Goal: Task Accomplishment & Management: Manage account settings

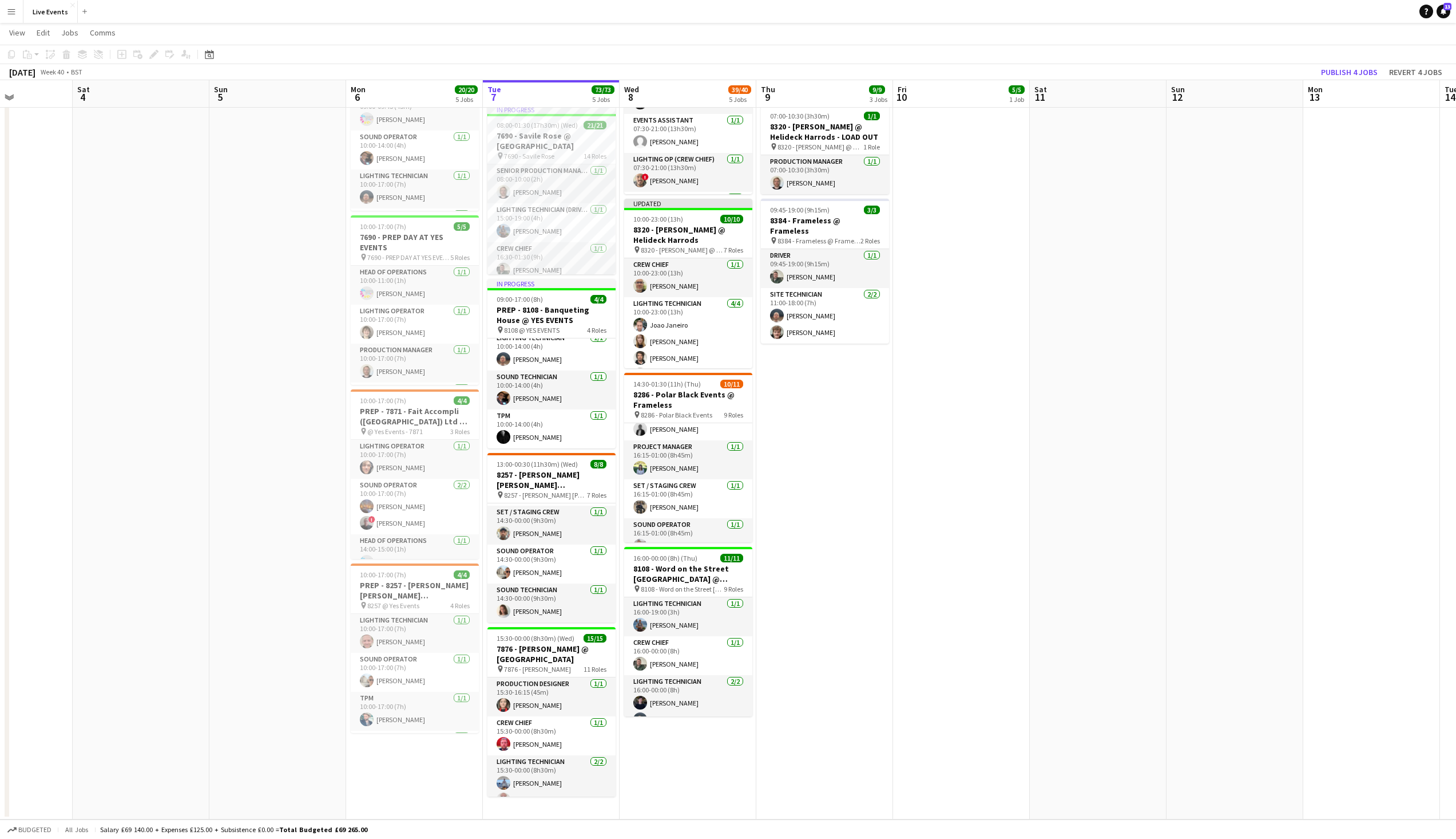
scroll to position [0, 279]
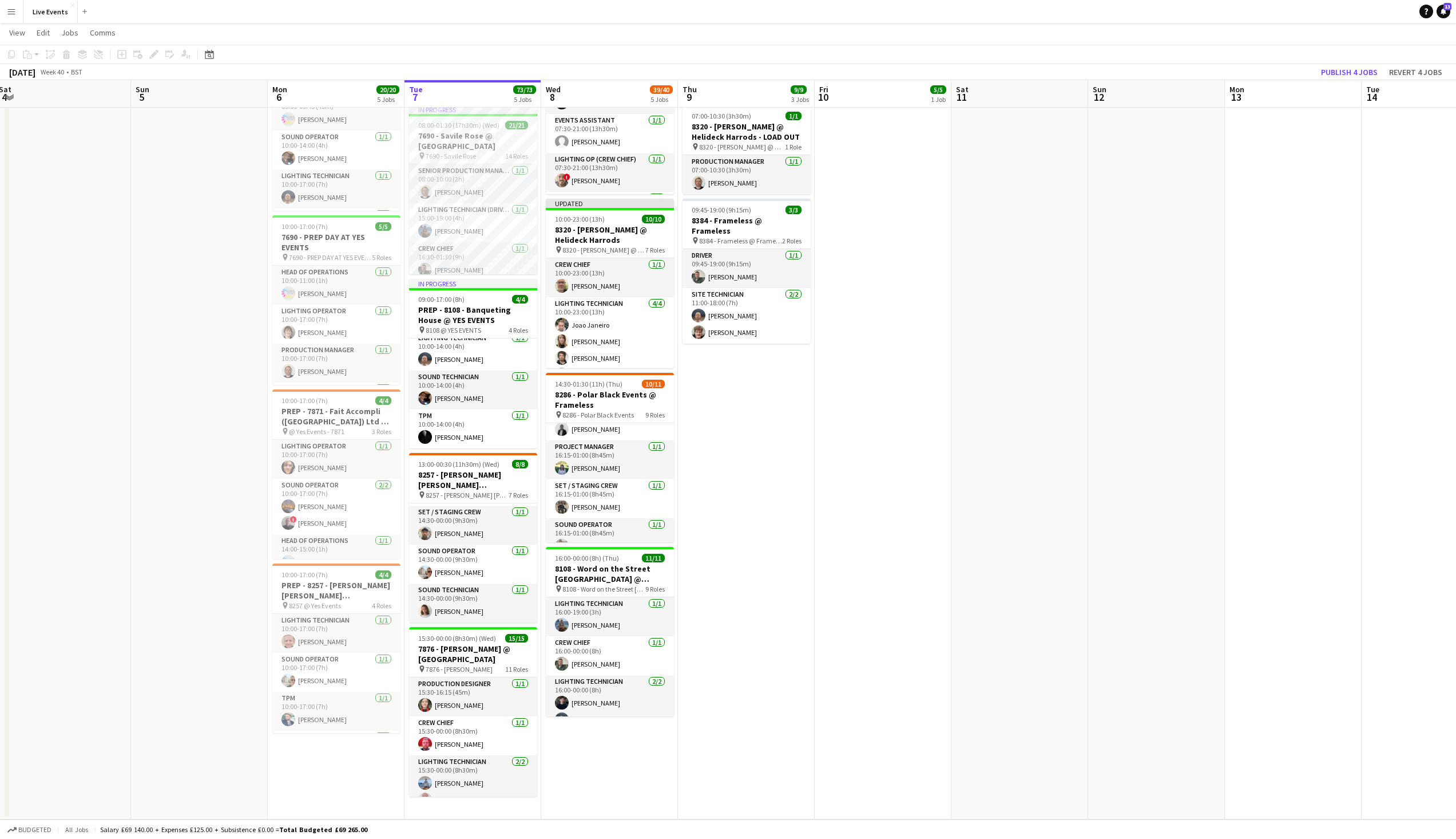
drag, startPoint x: 476, startPoint y: 467, endPoint x: 736, endPoint y: 467, distance: 260.0
click at [736, 467] on app-calendar-viewport "Thu 2 40/40 3 Jobs Fri 3 Sat 4 Sun 5 Mon 6 20/20 5 Jobs Tue 7 73/73 5 Jobs Wed …" at bounding box center [728, 330] width 1456 height 977
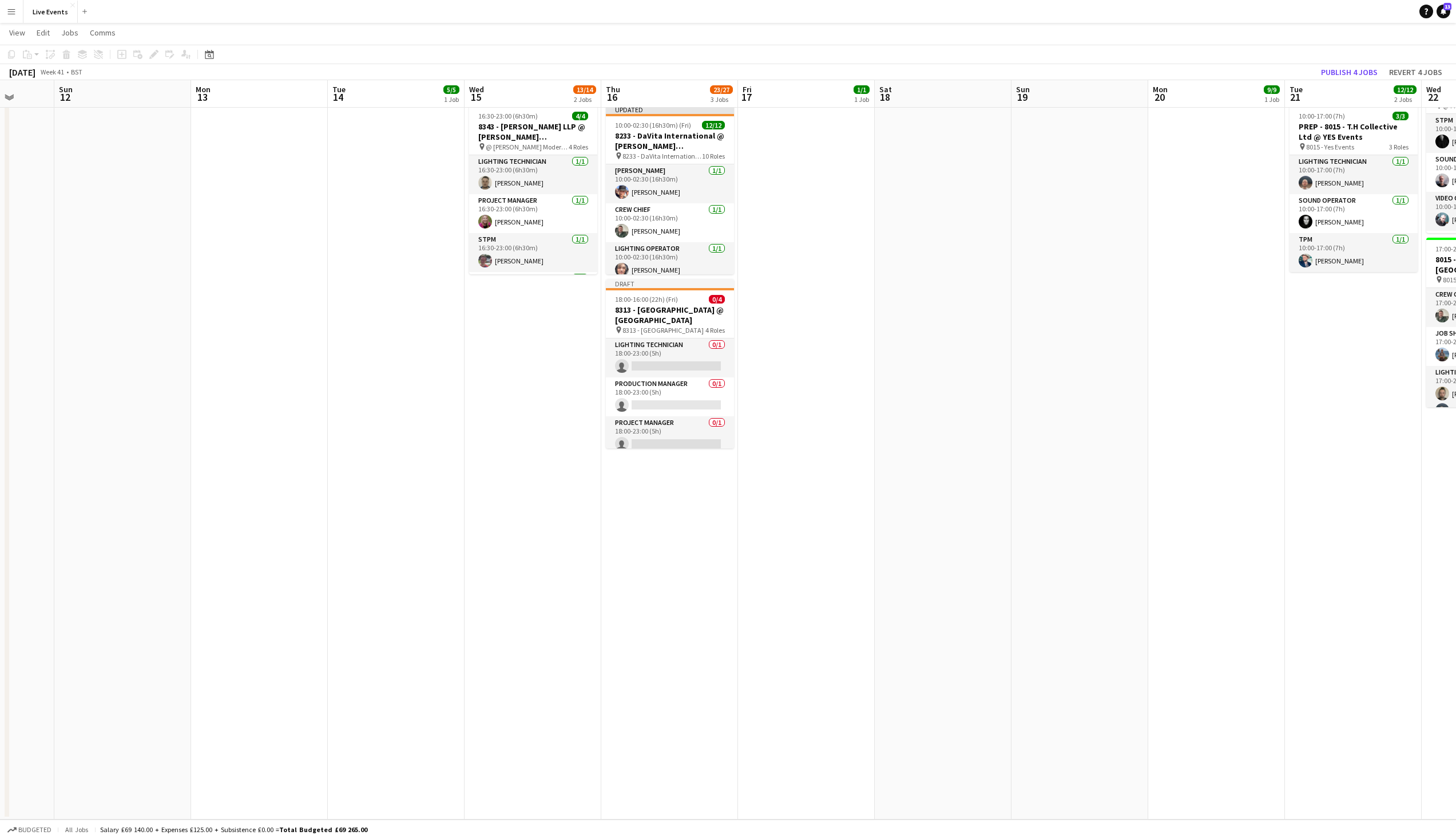
drag, startPoint x: 1359, startPoint y: 351, endPoint x: 325, endPoint y: 380, distance: 1034.4
click at [325, 380] on app-calendar-viewport "Wed 8 39/40 5 Jobs Thu 9 9/9 3 Jobs Fri 10 5/5 1 Job Sat 11 Sun 12 Mon 13 Tue 1…" at bounding box center [728, 330] width 1456 height 977
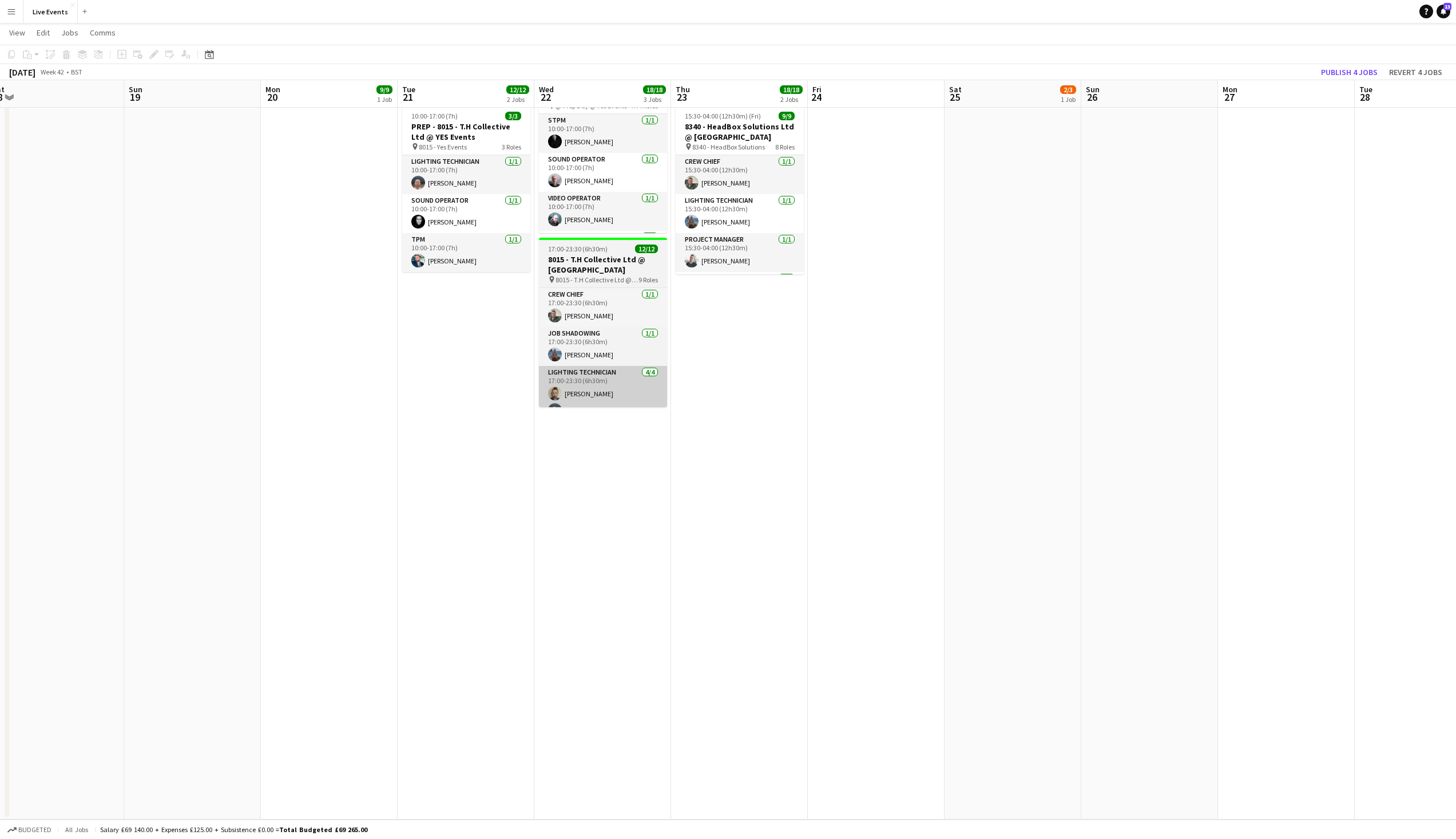
drag, startPoint x: 1288, startPoint y: 381, endPoint x: 455, endPoint y: 374, distance: 833.0
click at [304, 382] on app-calendar-viewport "Wed 15 13/14 2 Jobs Thu 16 23/27 3 Jobs Fri 17 1/1 1 Job Sat 18 Sun 19 Mon 20 9…" at bounding box center [728, 330] width 1456 height 977
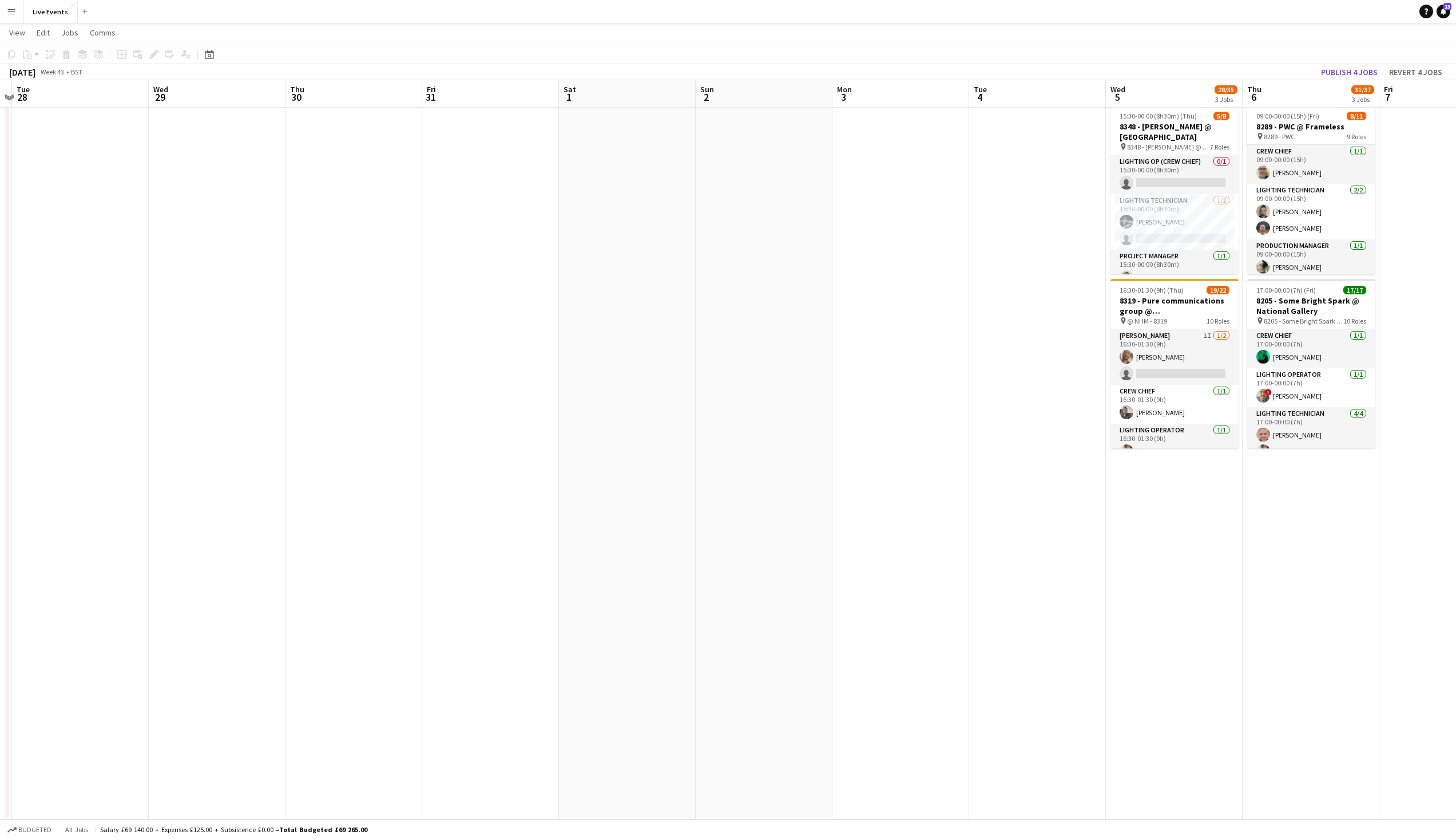
drag, startPoint x: 1142, startPoint y: 370, endPoint x: 148, endPoint y: 368, distance: 994.0
click at [149, 368] on app-calendar-viewport "Sat 25 2/3 1 Job Sun 26 Mon 27 Tue 28 Wed 29 Thu 30 Fri 31 Sat 1 Sun 2 Mon 3 Tu…" at bounding box center [728, 330] width 1456 height 977
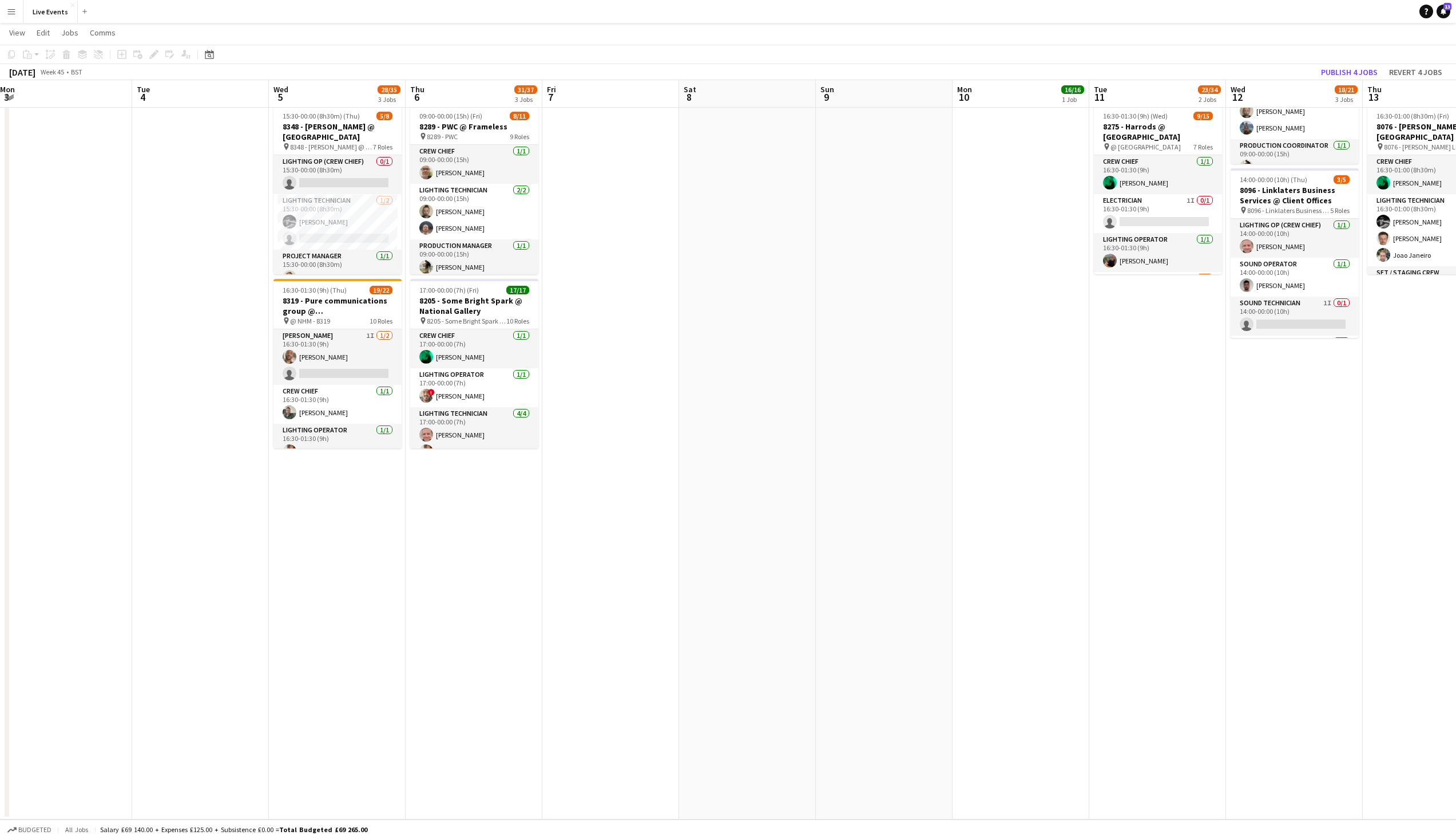
scroll to position [0, 414]
drag, startPoint x: 1305, startPoint y: 503, endPoint x: 528, endPoint y: 494, distance: 777.1
click at [470, 515] on app-calendar-viewport "Fri 31 Sat 1 Sun 2 Mon 3 Tue 4 Wed 5 28/35 3 Jobs Thu 6 31/37 3 Jobs Fri 7 Sat …" at bounding box center [728, 330] width 1456 height 977
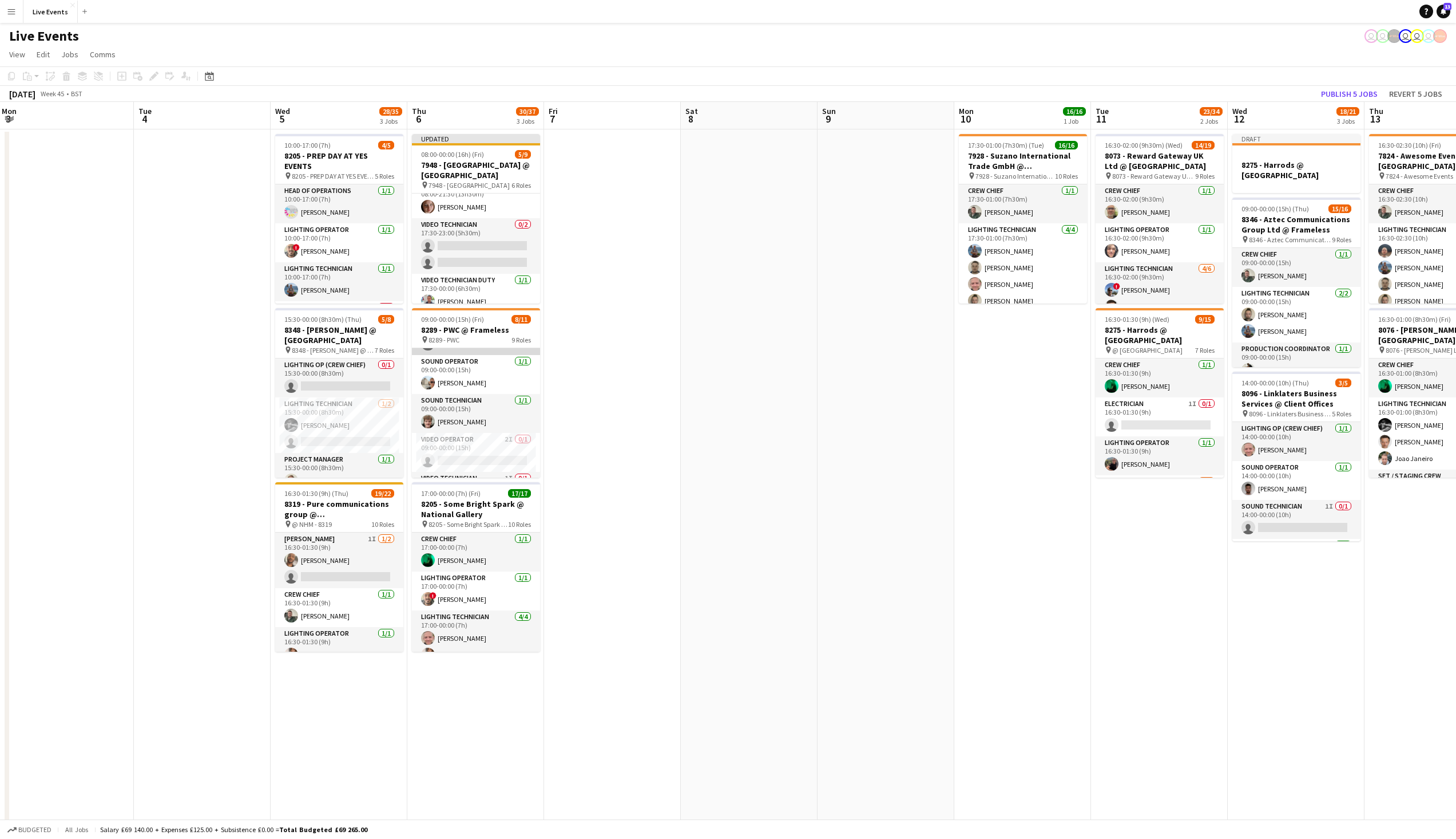
scroll to position [254, 0]
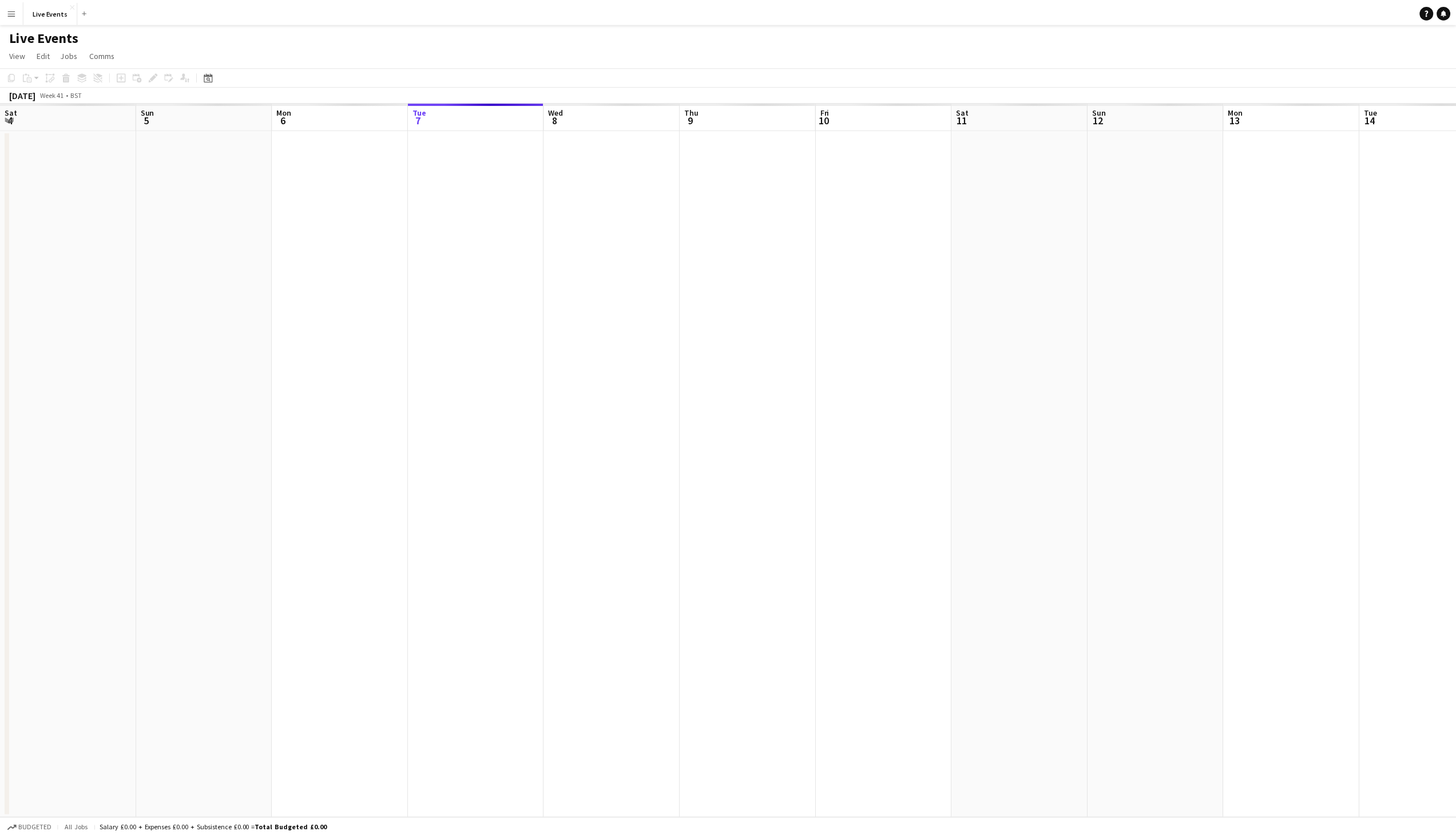
scroll to position [0, 273]
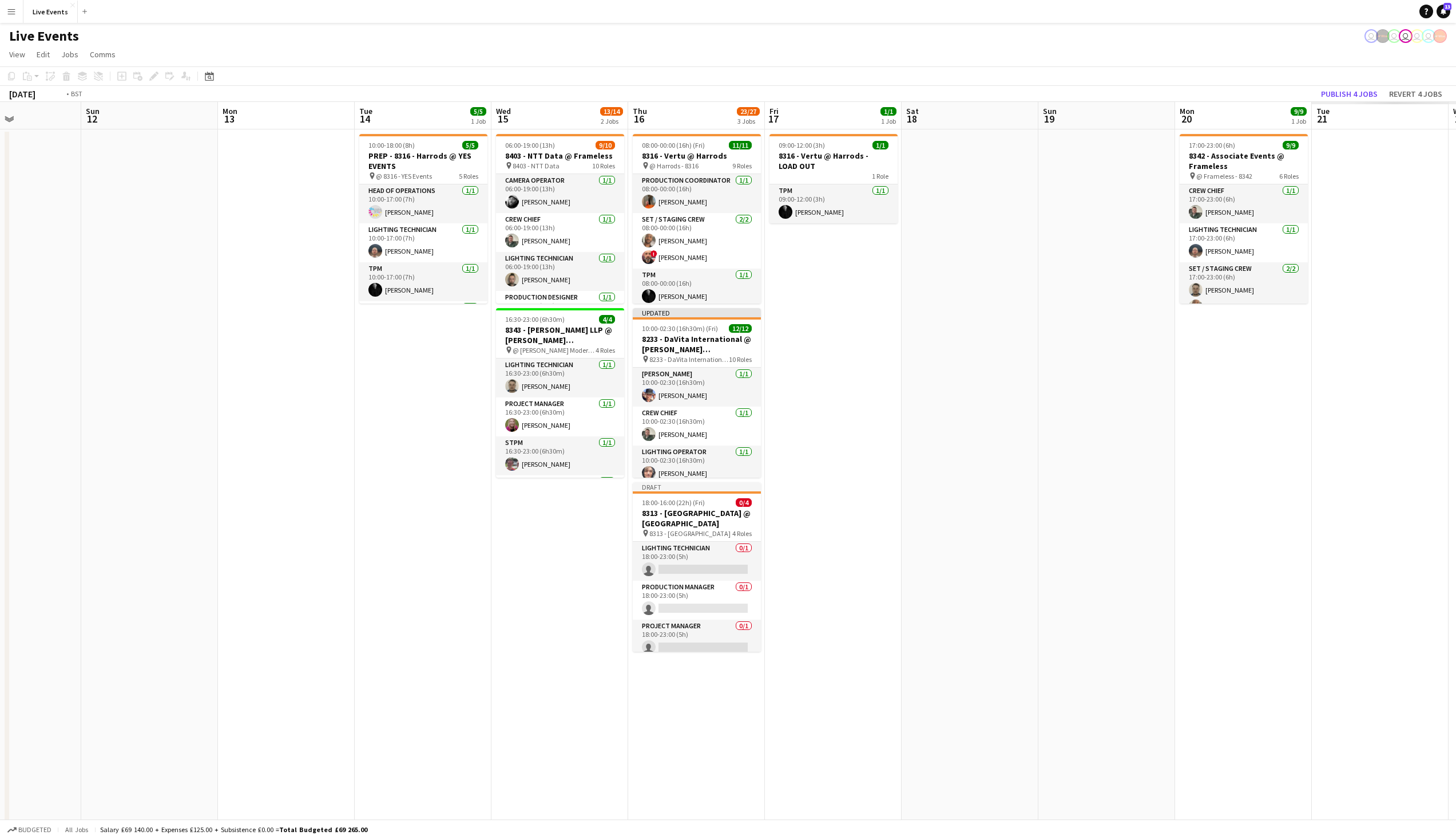
drag, startPoint x: 1060, startPoint y: 414, endPoint x: 580, endPoint y: 348, distance: 484.5
click at [0, 292] on app-calendar-viewport "Wed 8 39/40 5 Jobs Thu 9 9/9 3 Jobs Fri 10 5/5 1 Job Sat 11 Sun 12 Mon 13 Tue 1…" at bounding box center [728, 562] width 1456 height 921
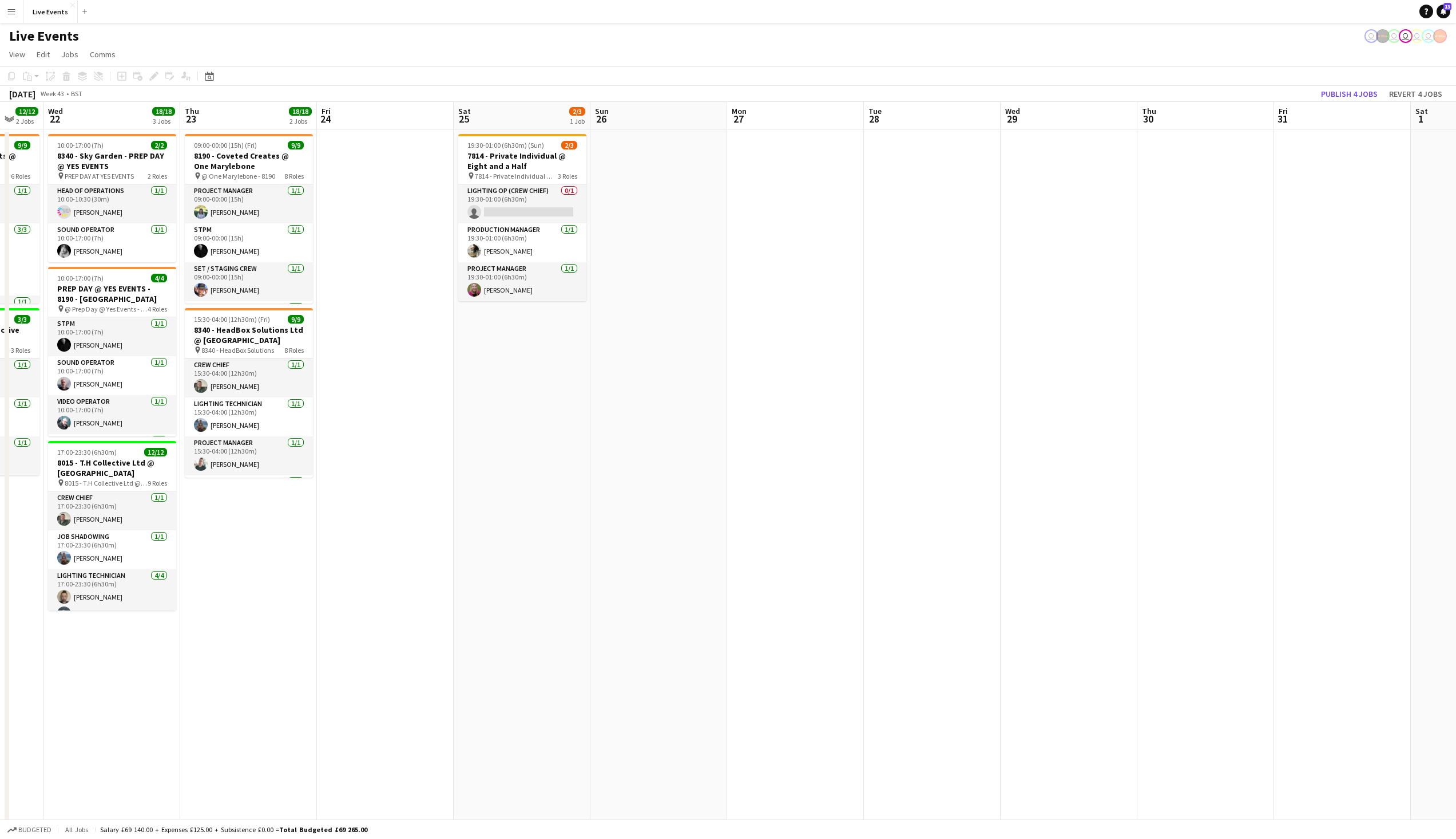
drag, startPoint x: 1125, startPoint y: 418, endPoint x: 60, endPoint y: 408, distance: 1065.0
click at [60, 408] on app-calendar-viewport "Sun 19 Mon 20 9/9 1 Job Tue 21 12/12 2 Jobs Wed 22 18/18 3 Jobs Thu 23 18/18 2 …" at bounding box center [728, 562] width 1456 height 921
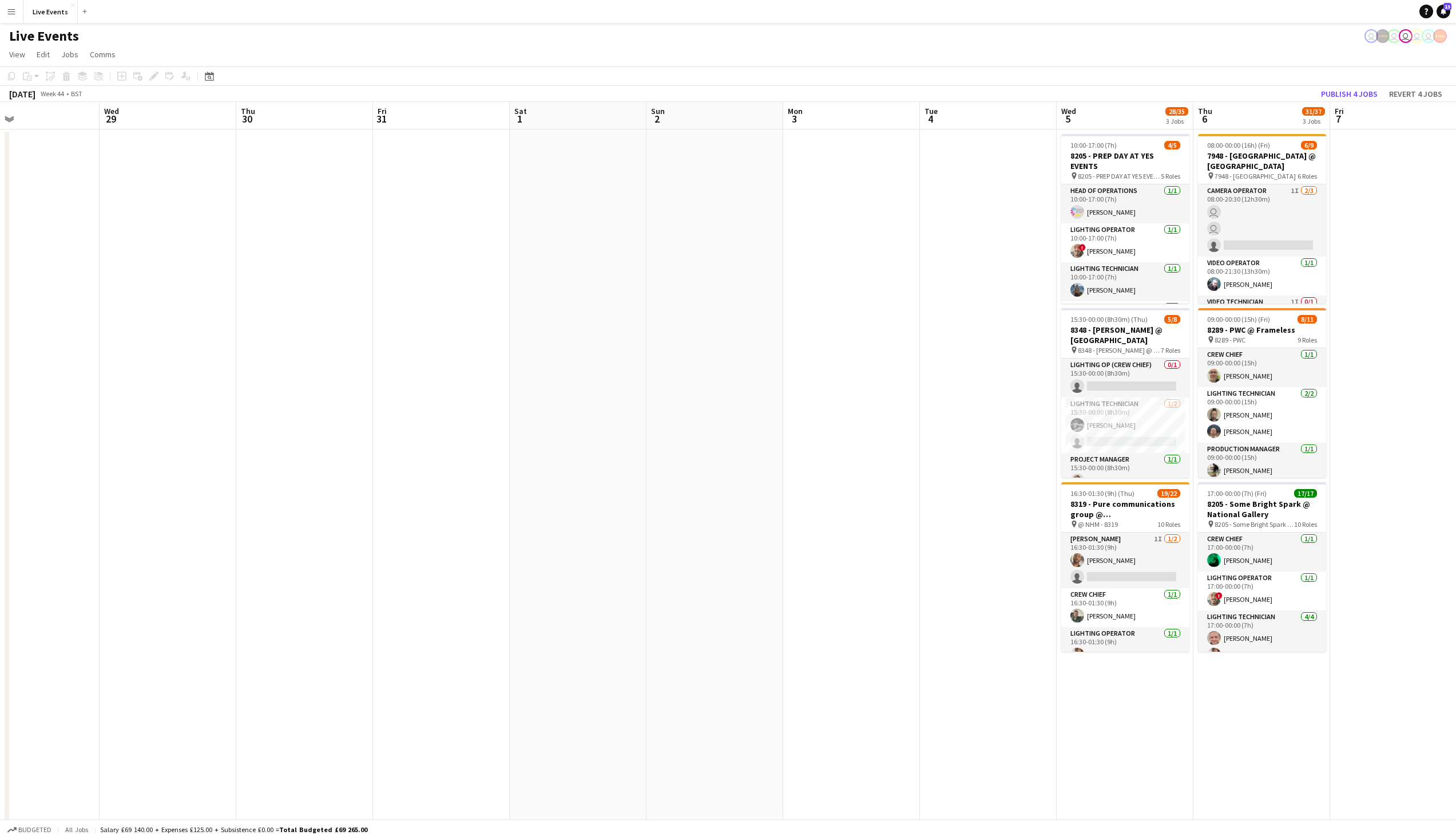
drag, startPoint x: 712, startPoint y: 376, endPoint x: 713, endPoint y: 407, distance: 31.0
click at [70, 368] on app-calendar-viewport "Sat 25 2/3 1 Job Sun 26 Mon 27 Tue 28 Wed 29 Thu 30 Fri 31 Sat 1 Sun 2 Mon 3 Tu…" at bounding box center [728, 562] width 1456 height 921
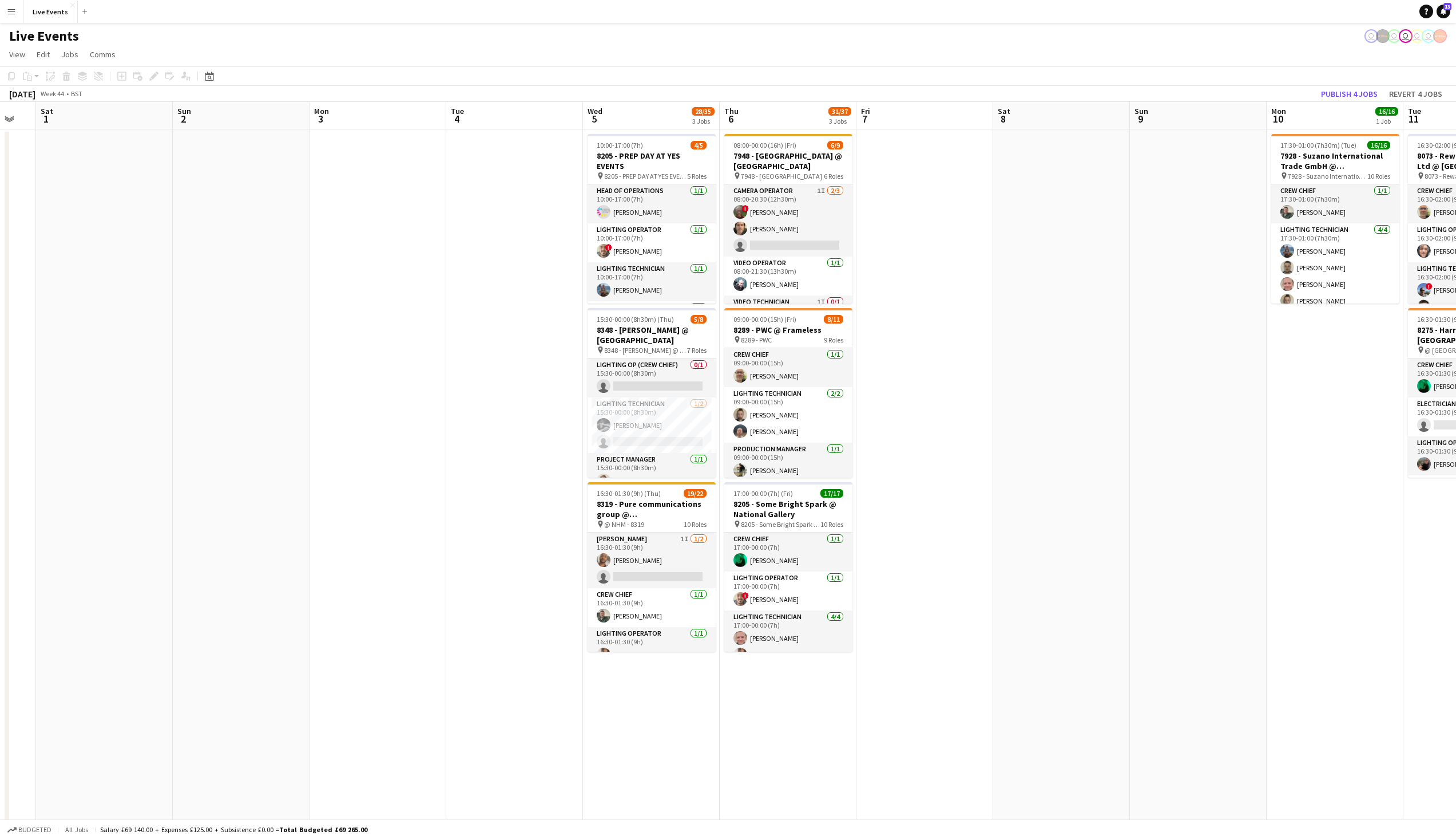
scroll to position [0, 376]
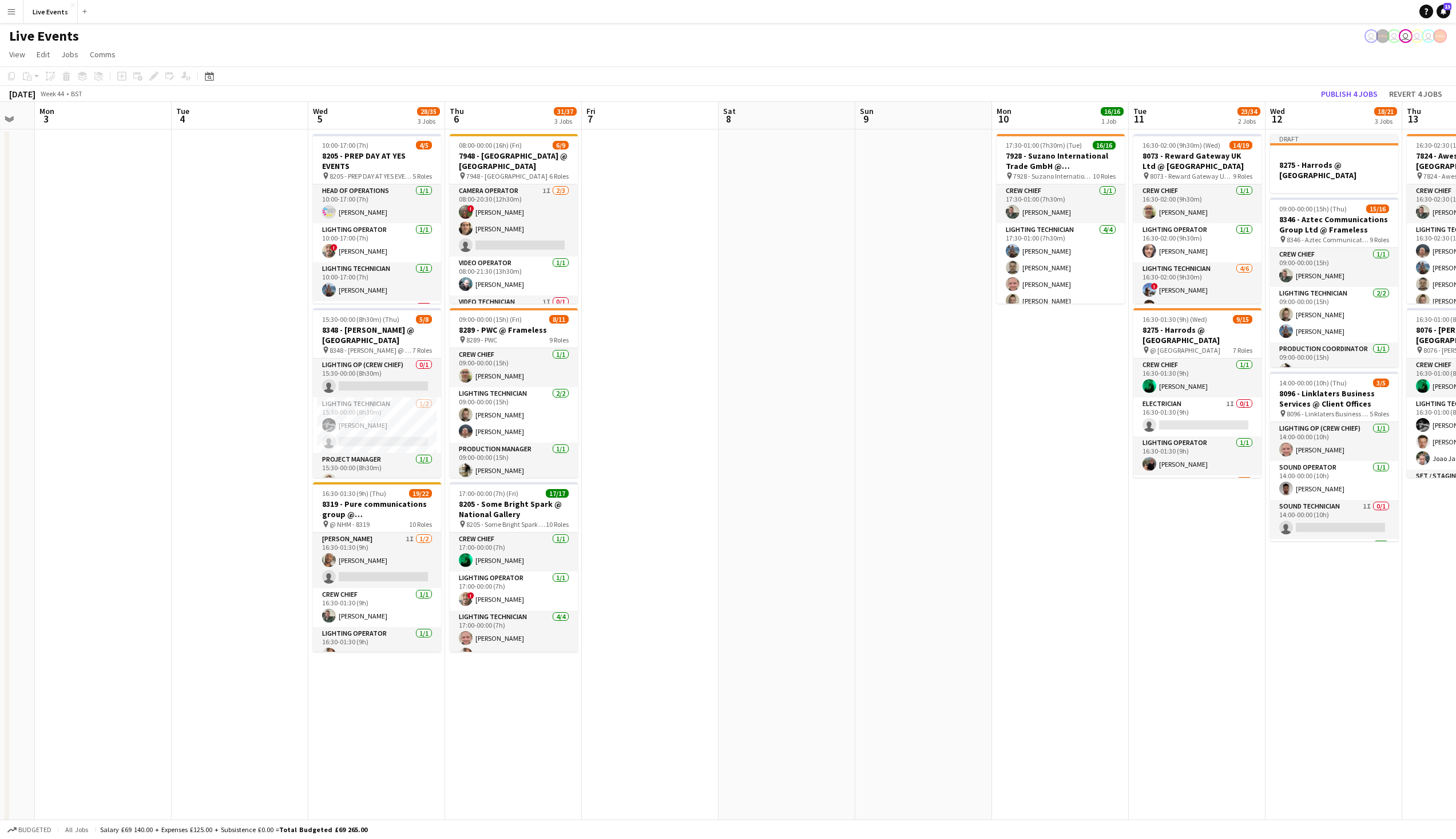
drag, startPoint x: 1297, startPoint y: 374, endPoint x: 686, endPoint y: 399, distance: 611.5
click at [686, 399] on app-calendar-viewport "Fri 31 Sat 1 Sun 2 Mon 3 Tue 4 Wed 5 28/35 3 Jobs Thu 6 31/37 3 Jobs Fri 7 Sat …" at bounding box center [728, 562] width 1456 height 921
click at [520, 421] on app-card-role "Video Operator 2I 0/1 09:00-00:00 (15h) single-neutral-actions" at bounding box center [513, 419] width 128 height 39
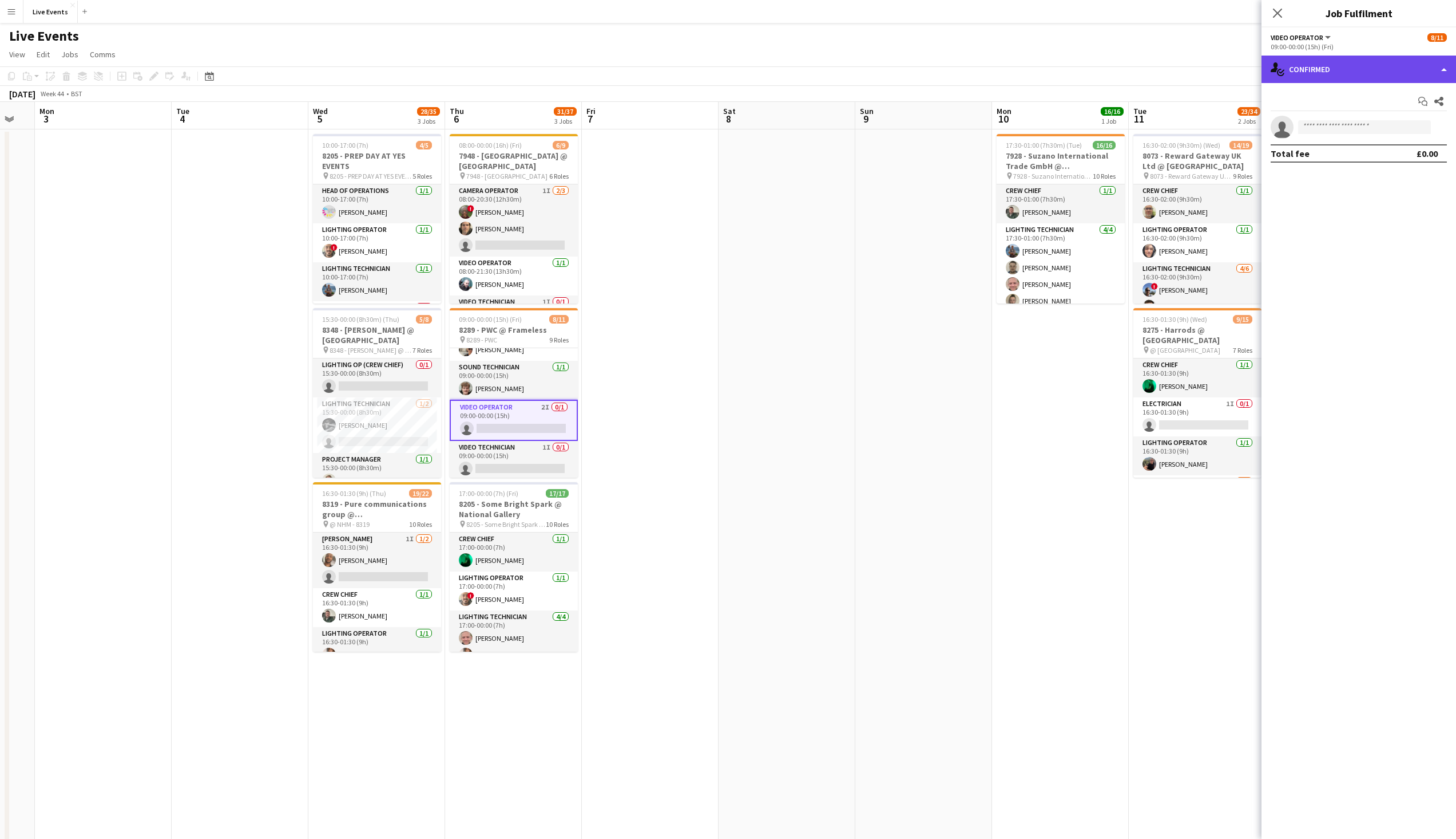
click at [1321, 78] on div "single-neutral-actions-check-2 Confirmed" at bounding box center [1358, 69] width 194 height 28
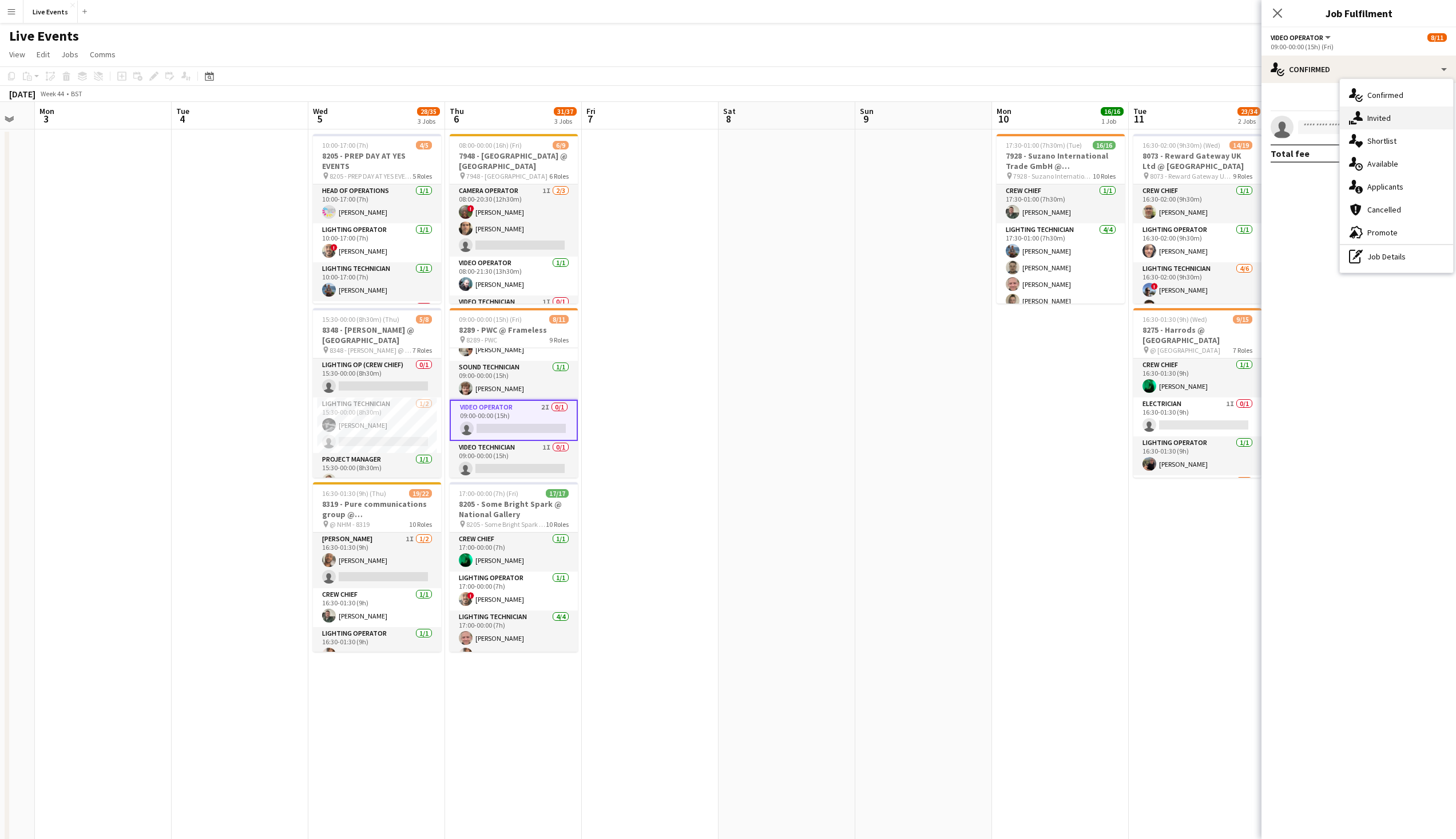
click at [1372, 118] on span "Invited" at bounding box center [1379, 118] width 24 height 10
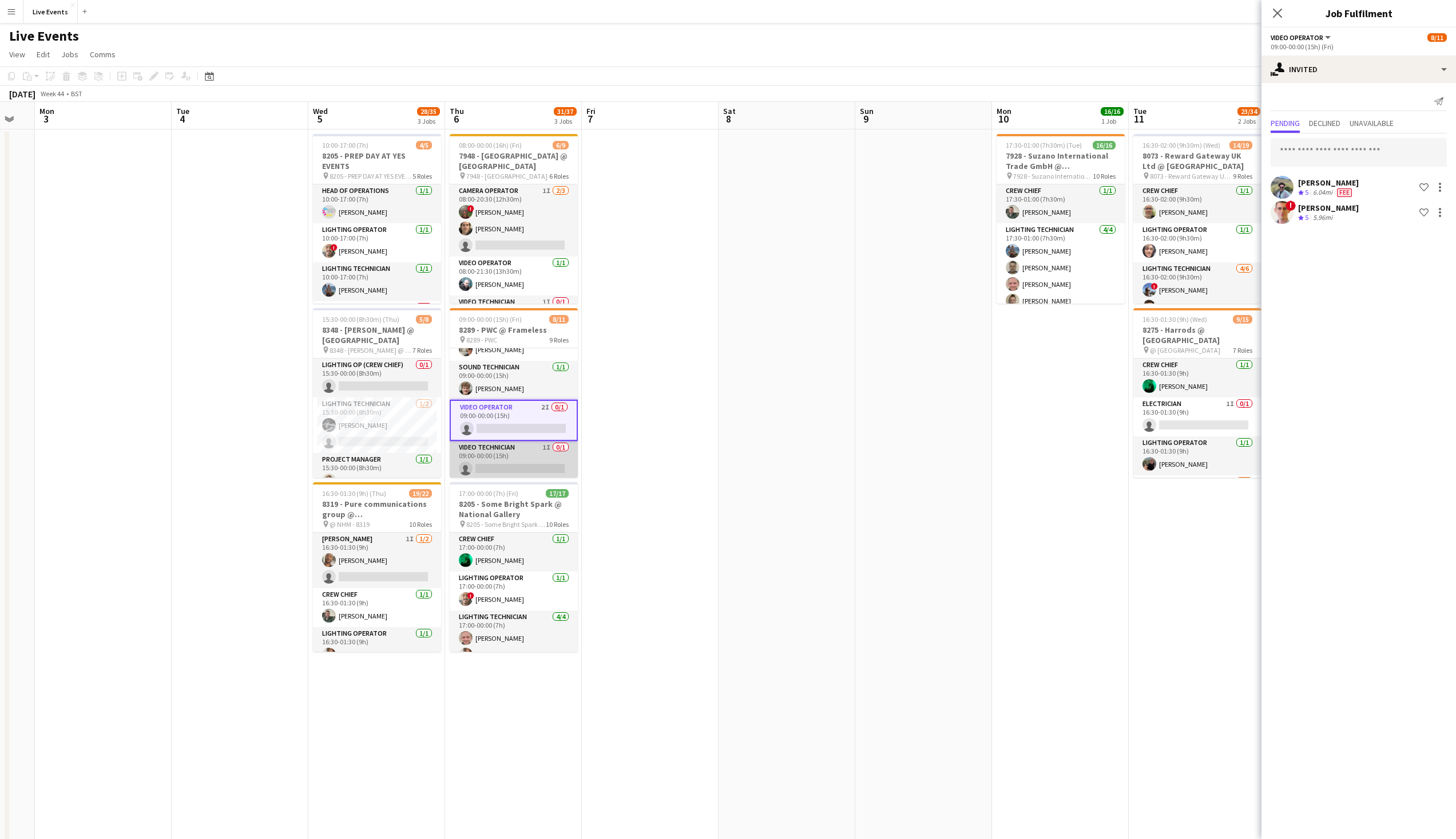
click at [516, 464] on app-card-role "Video Technician 1I 0/1 09:00-00:00 (15h) single-neutral-actions" at bounding box center [513, 459] width 128 height 39
click at [522, 421] on app-card-role "Video Operator 2I 0/1 09:00-00:00 (15h) single-neutral-actions" at bounding box center [513, 419] width 128 height 39
click at [483, 463] on app-card-role "Video Technician 1I 0/1 09:00-00:00 (15h) single-neutral-actions" at bounding box center [513, 459] width 128 height 39
click at [1283, 187] on app-user-avatar at bounding box center [1282, 187] width 23 height 23
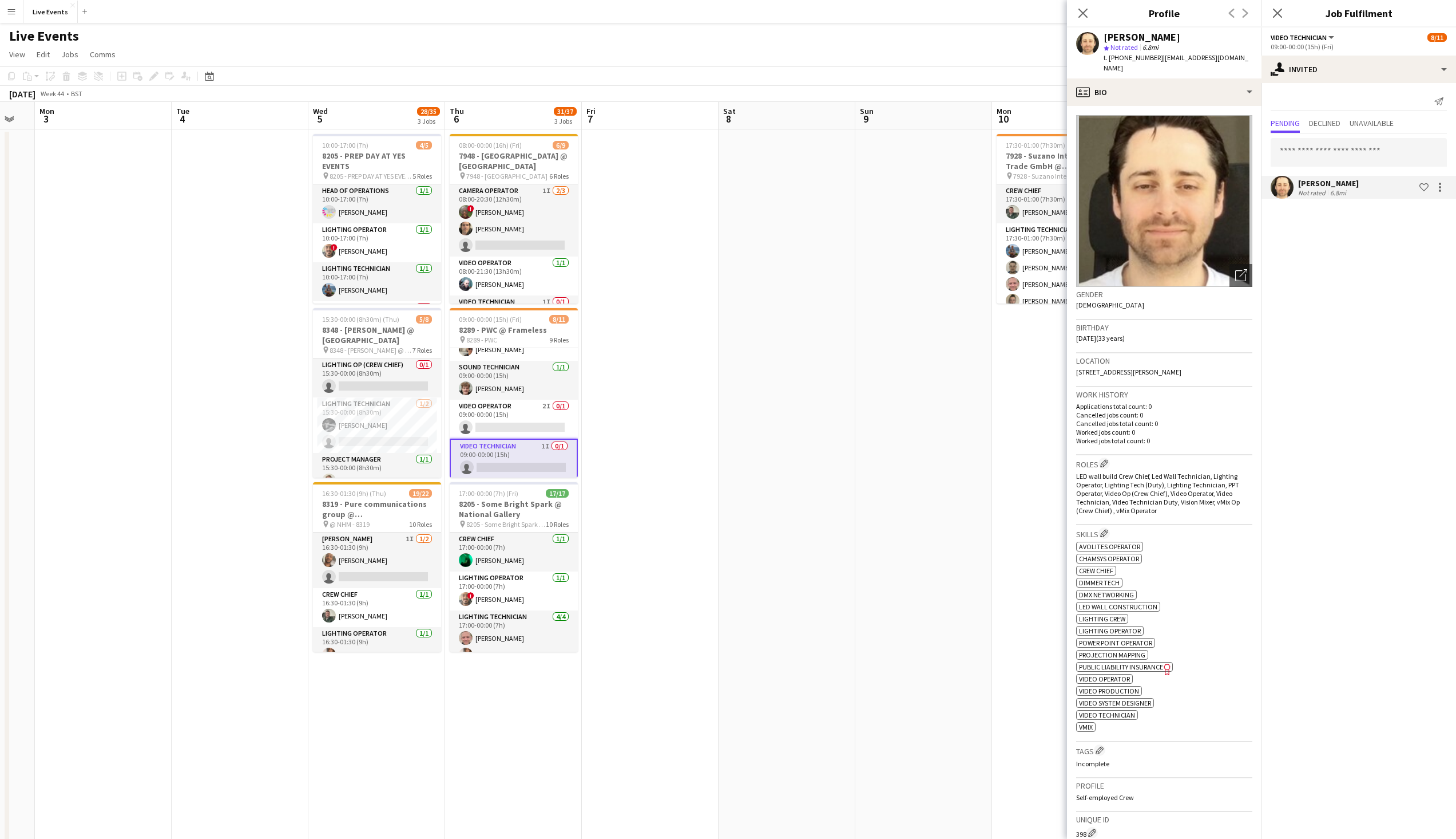
click at [1090, 11] on div "Close pop-in" at bounding box center [1083, 13] width 32 height 27
click at [1086, 11] on icon "Close pop-in" at bounding box center [1082, 12] width 10 height 10
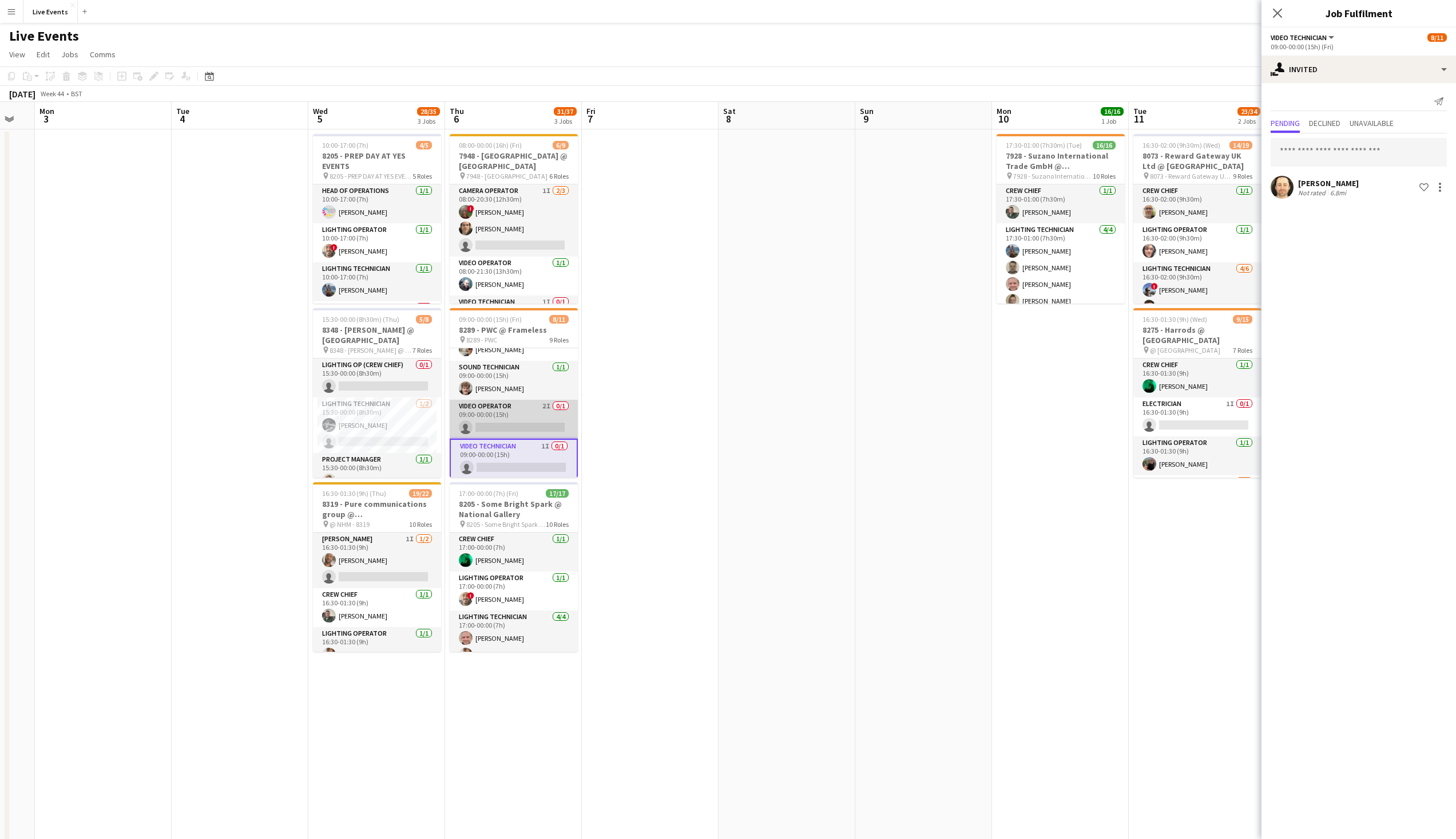
click at [522, 424] on app-card-role "Video Operator 2I 0/1 09:00-00:00 (15h) single-neutral-actions" at bounding box center [513, 419] width 128 height 39
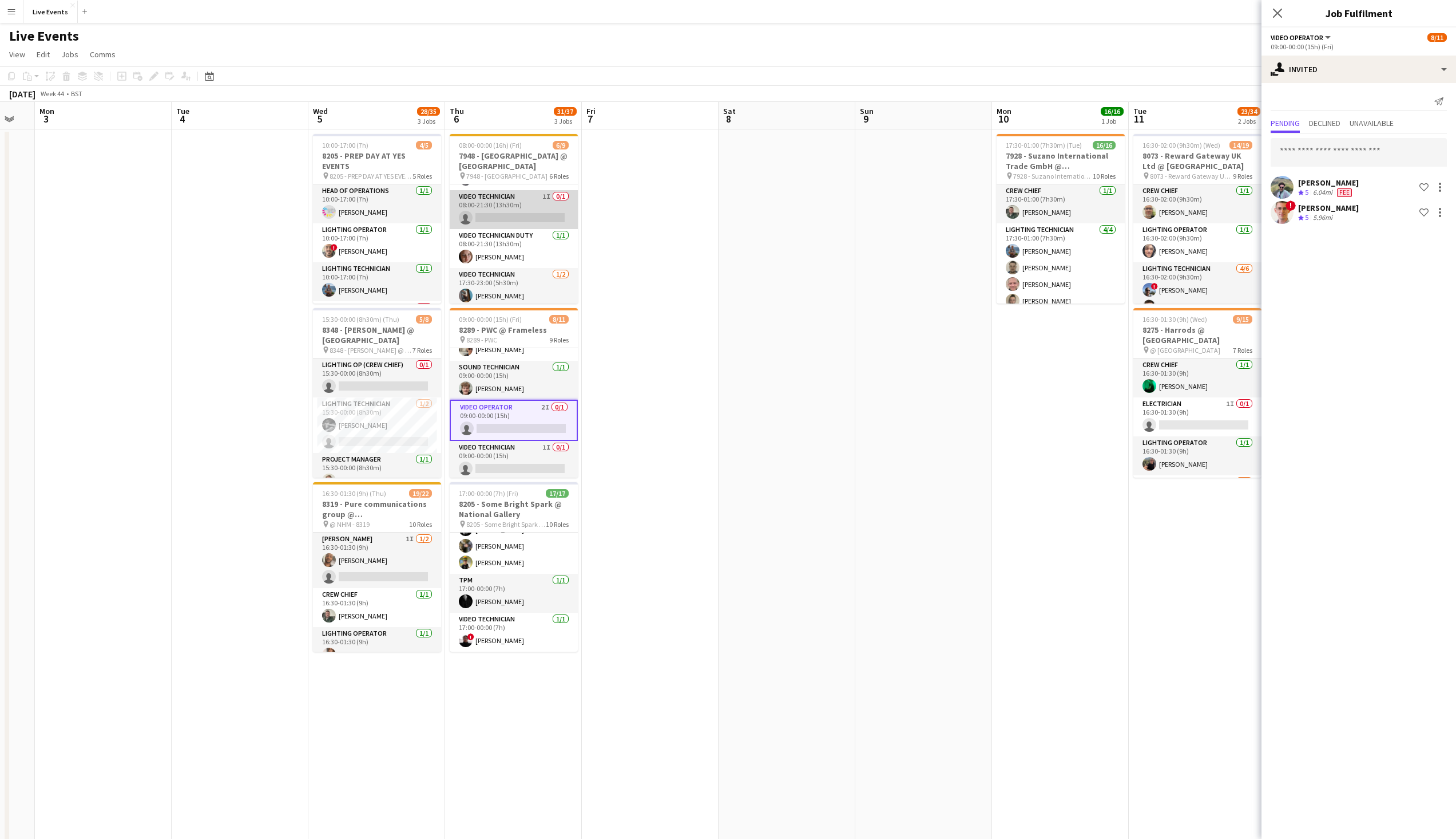
scroll to position [115, 0]
